Goal: Understand process/instructions

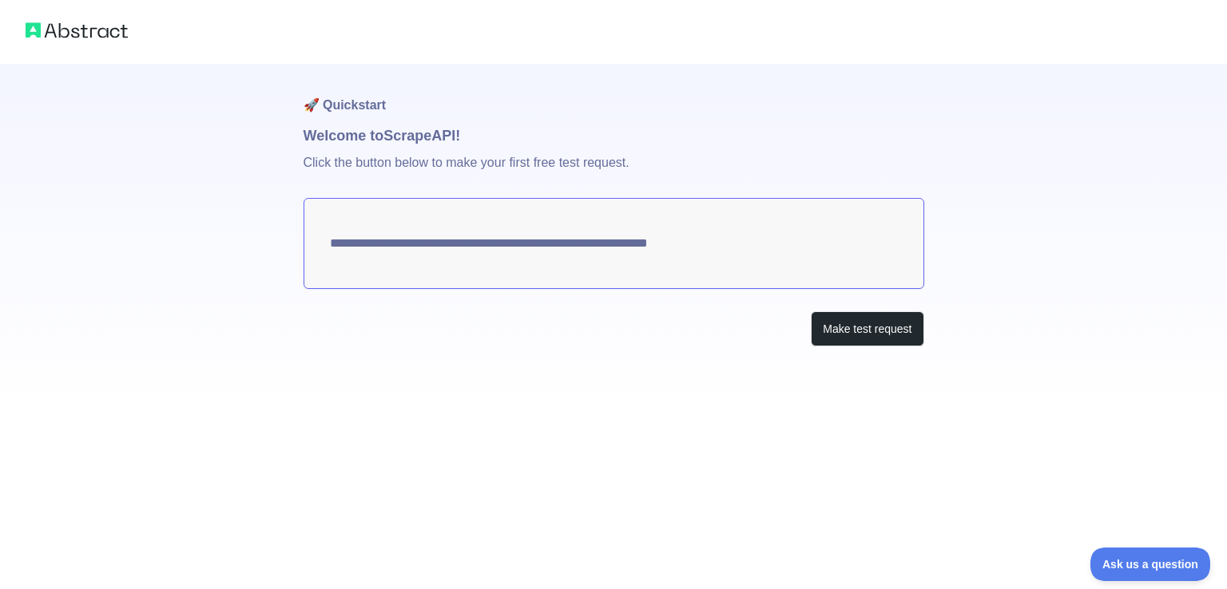
click at [453, 245] on textarea "**********" at bounding box center [613, 243] width 620 height 91
click at [761, 272] on textarea "**********" at bounding box center [613, 243] width 620 height 91
click at [838, 341] on button "Make test request" at bounding box center [867, 329] width 113 height 36
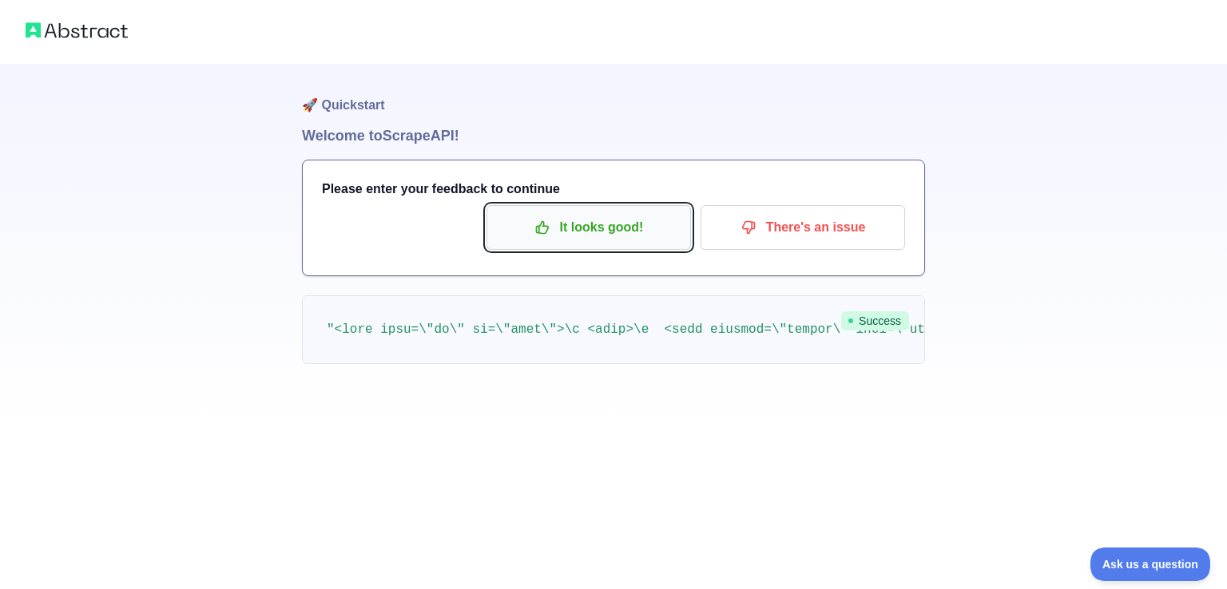
click at [567, 243] on button "It looks good!" at bounding box center [588, 227] width 204 height 45
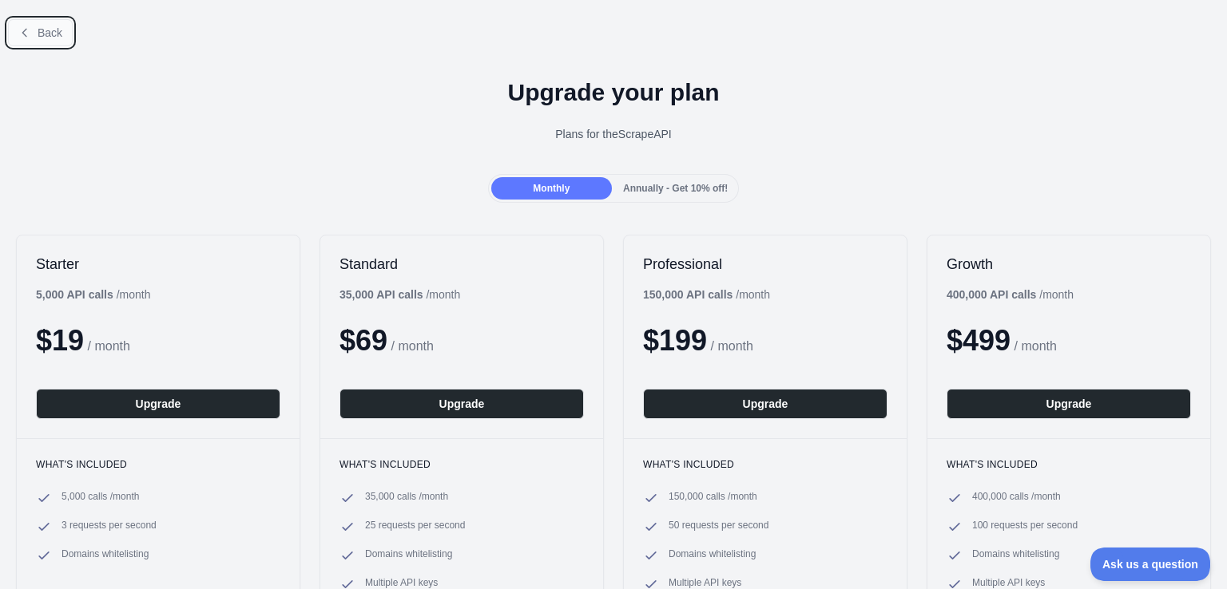
click at [22, 33] on icon at bounding box center [24, 32] width 4 height 7
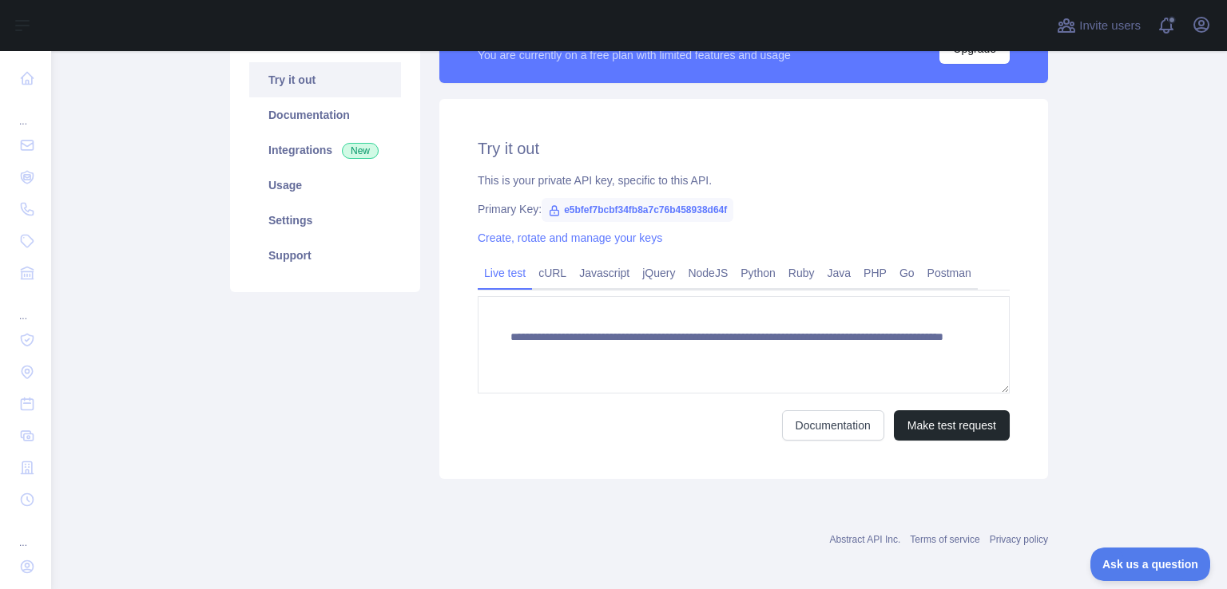
scroll to position [161, 0]
click at [543, 273] on link "cURL" at bounding box center [552, 274] width 41 height 26
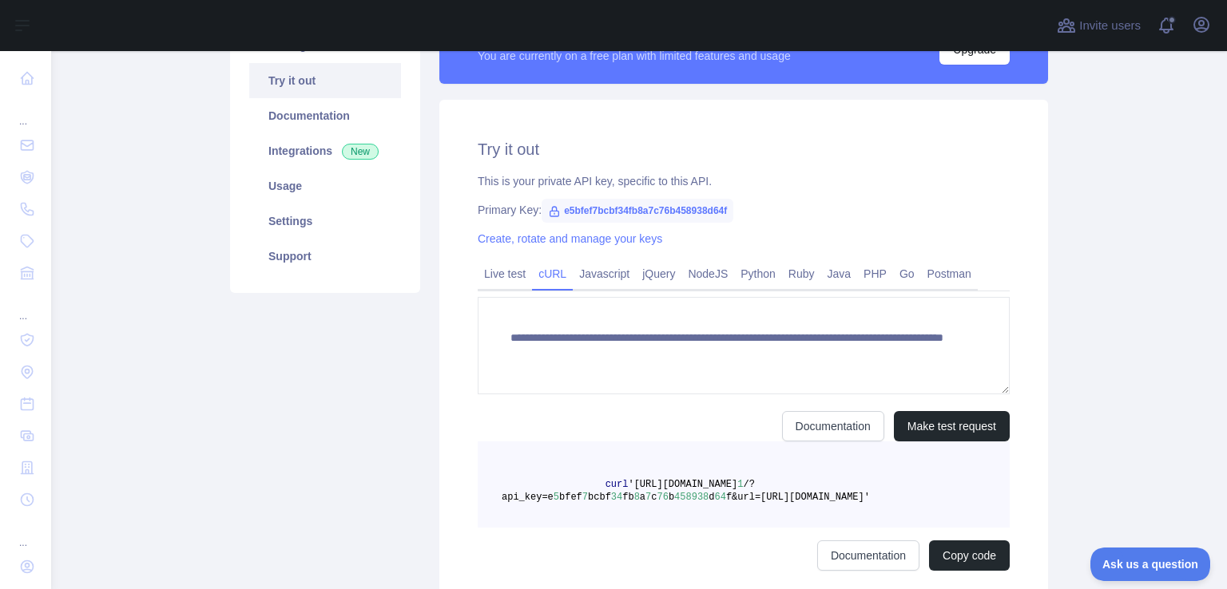
scroll to position [154, 0]
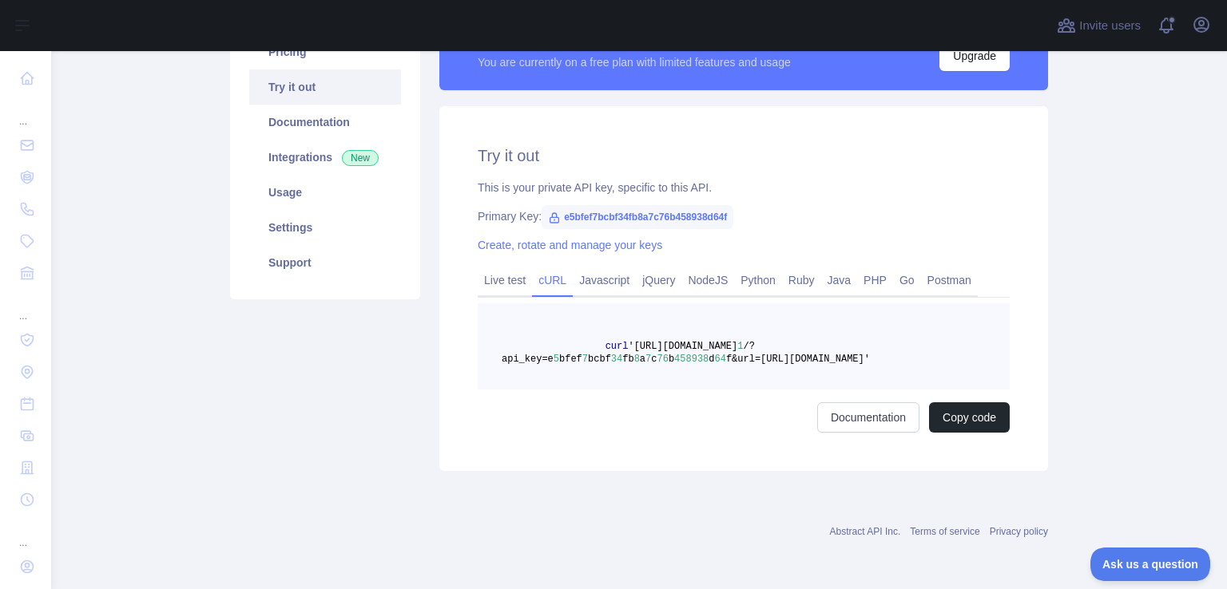
drag, startPoint x: 554, startPoint y: 319, endPoint x: 922, endPoint y: 364, distance: 370.8
click at [922, 364] on pre "curl '[URL][DOMAIN_NAME] 1 /?api_key=e 5 bfef 7 bcbf 34 fb 8 a 7 c 76 b 458938 …" at bounding box center [744, 346] width 532 height 86
click at [865, 351] on pre "curl '[URL][DOMAIN_NAME] 1 /?api_key=e 5 bfef 7 bcbf 34 fb 8 a 7 c 76 b 458938 …" at bounding box center [744, 346] width 532 height 86
drag, startPoint x: 899, startPoint y: 375, endPoint x: 572, endPoint y: 356, distance: 327.9
click at [572, 356] on pre "curl '[URL][DOMAIN_NAME] 1 /?api_key=e 5 bfef 7 bcbf 34 fb 8 a 7 c 76 b 458938 …" at bounding box center [744, 346] width 532 height 86
